Goal: Information Seeking & Learning: Learn about a topic

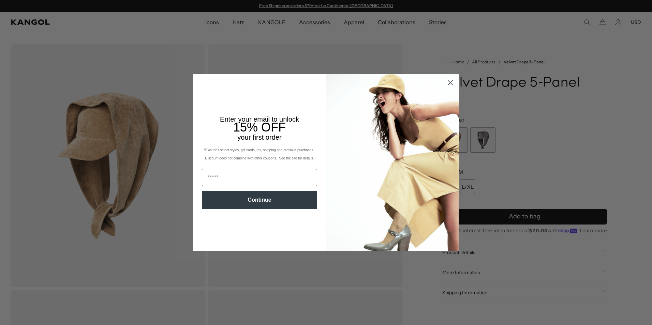
click at [449, 81] on circle "Close dialog" at bounding box center [450, 82] width 11 height 11
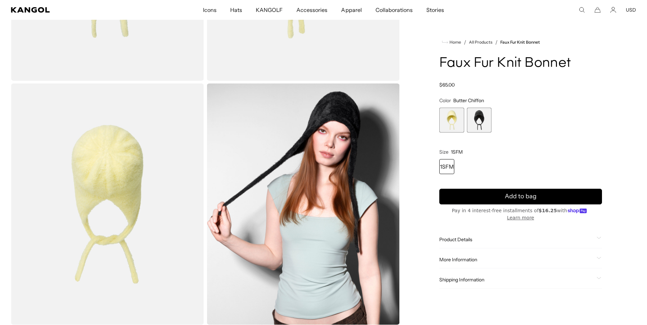
scroll to position [0, 141]
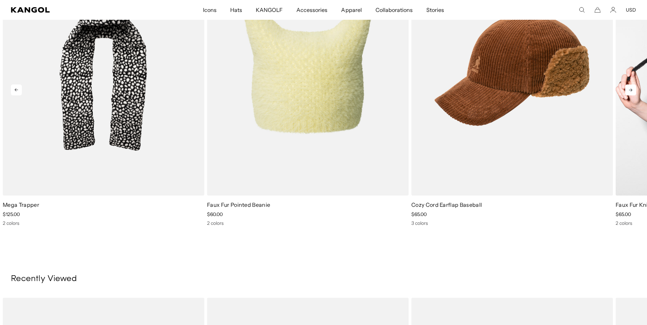
scroll to position [819, 0]
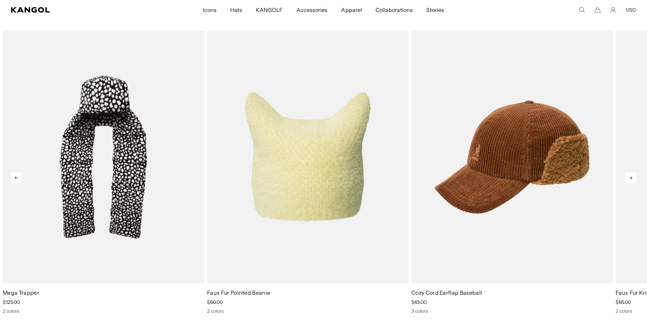
click at [634, 176] on icon at bounding box center [630, 178] width 11 height 11
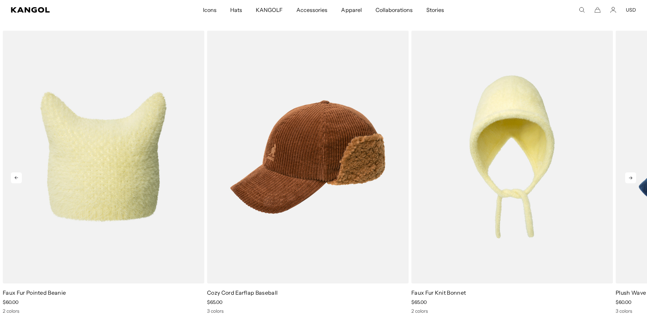
click at [634, 175] on icon at bounding box center [630, 178] width 11 height 11
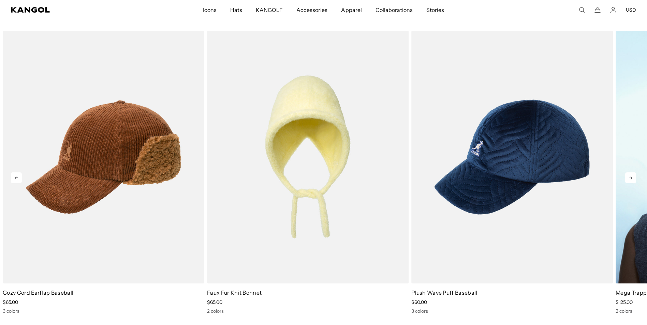
click at [0, 0] on link "1 of 5" at bounding box center [0, 0] width 0 height 0
